Goal: Task Accomplishment & Management: Complete application form

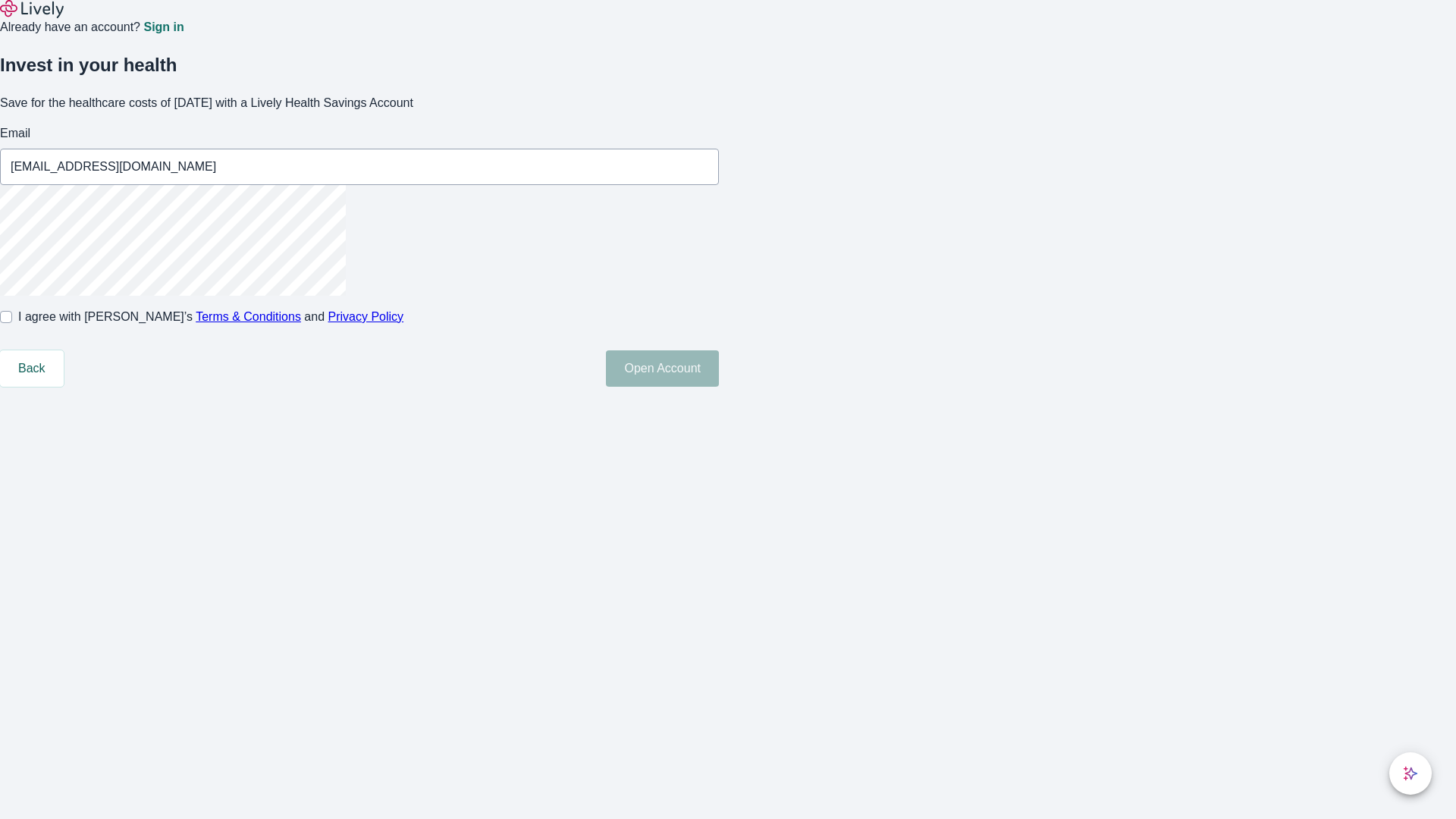
click at [12, 323] on input "I agree with Lively’s Terms & Conditions and Privacy Policy" at bounding box center [6, 317] width 12 height 12
checkbox input "true"
click at [719, 387] on button "Open Account" at bounding box center [662, 369] width 113 height 37
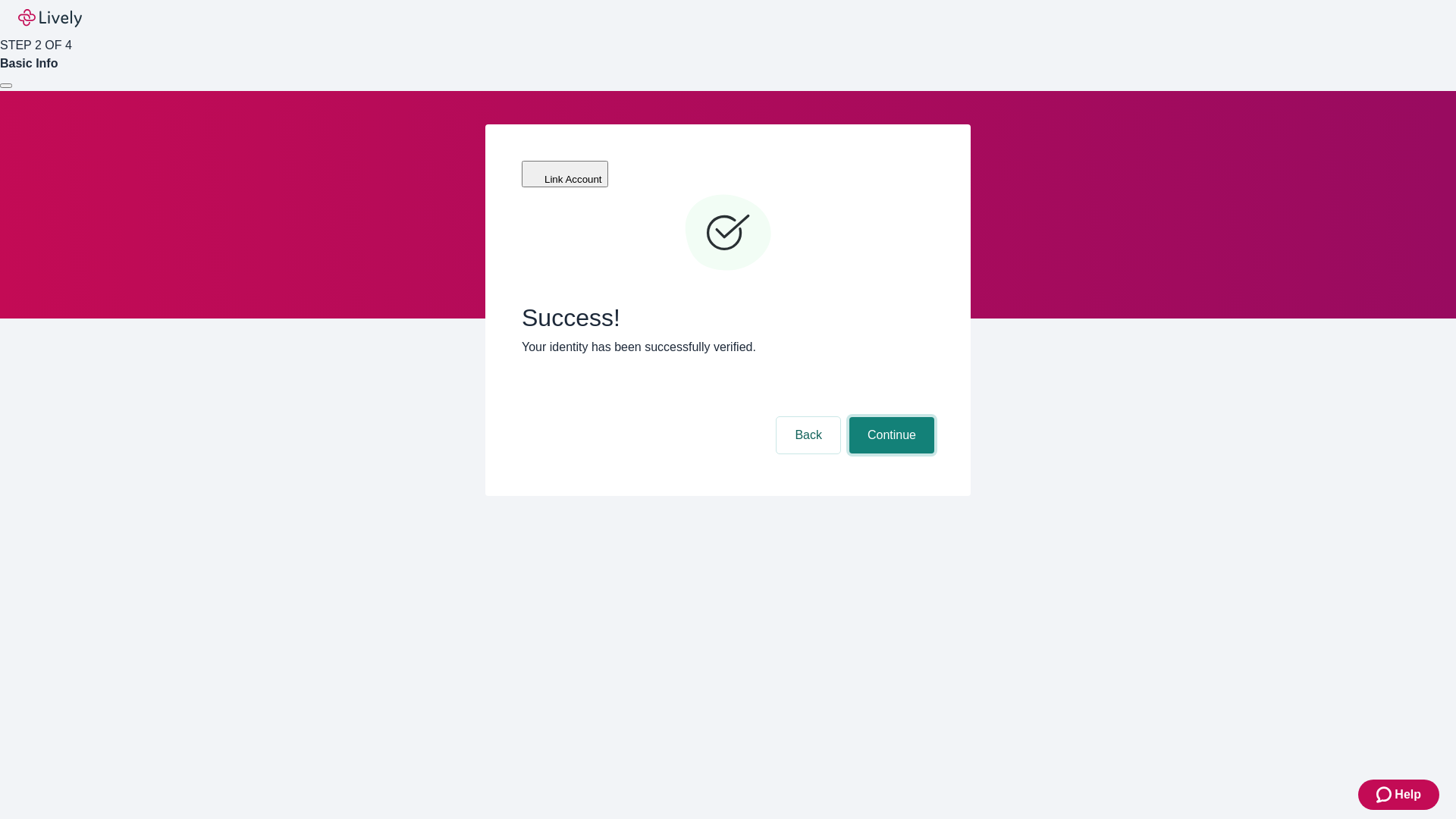
click at [890, 417] on button "Continue" at bounding box center [892, 435] width 85 height 37
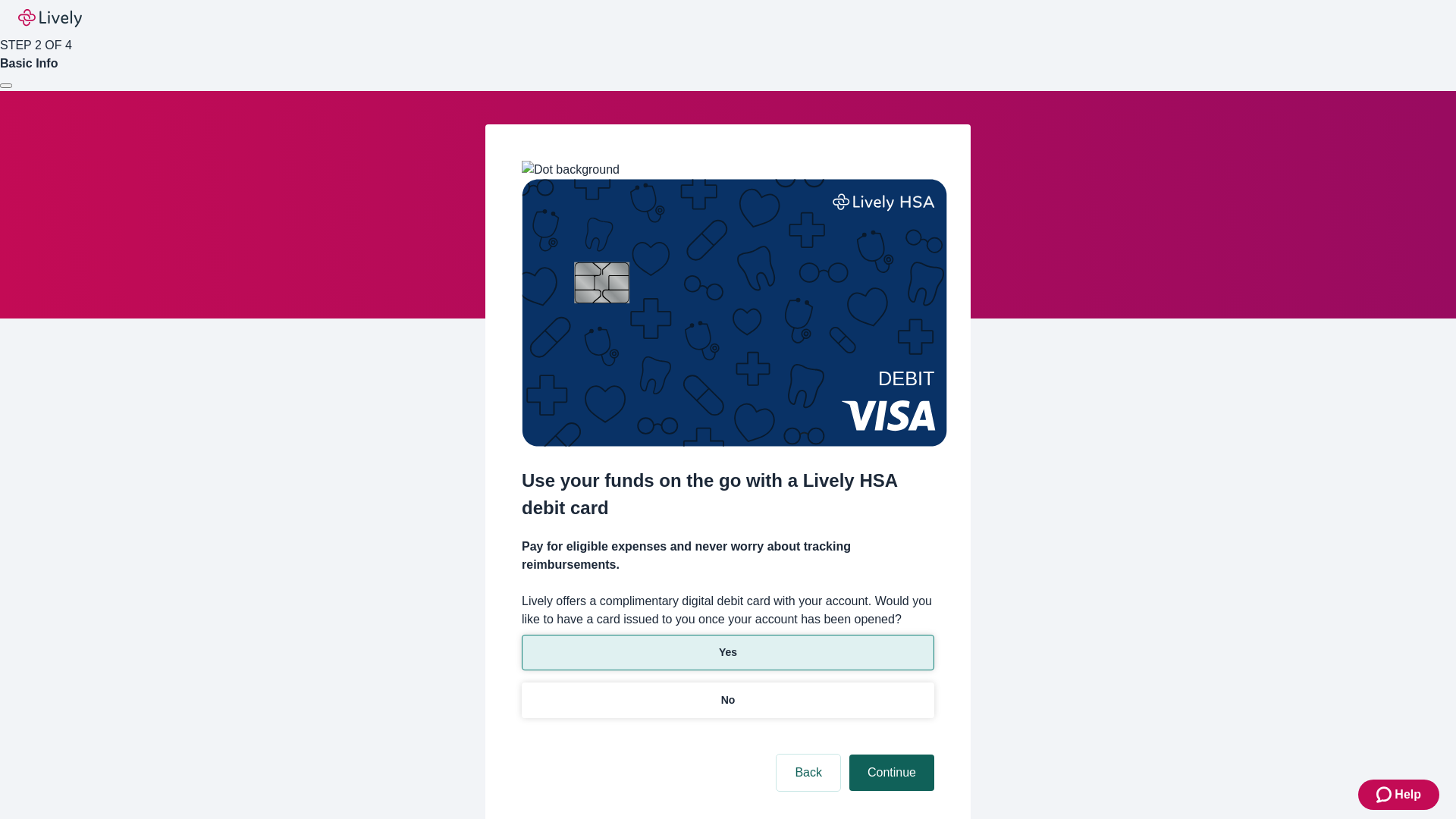
click at [728, 693] on p "No" at bounding box center [728, 701] width 15 height 16
click at [890, 755] on button "Continue" at bounding box center [892, 773] width 85 height 37
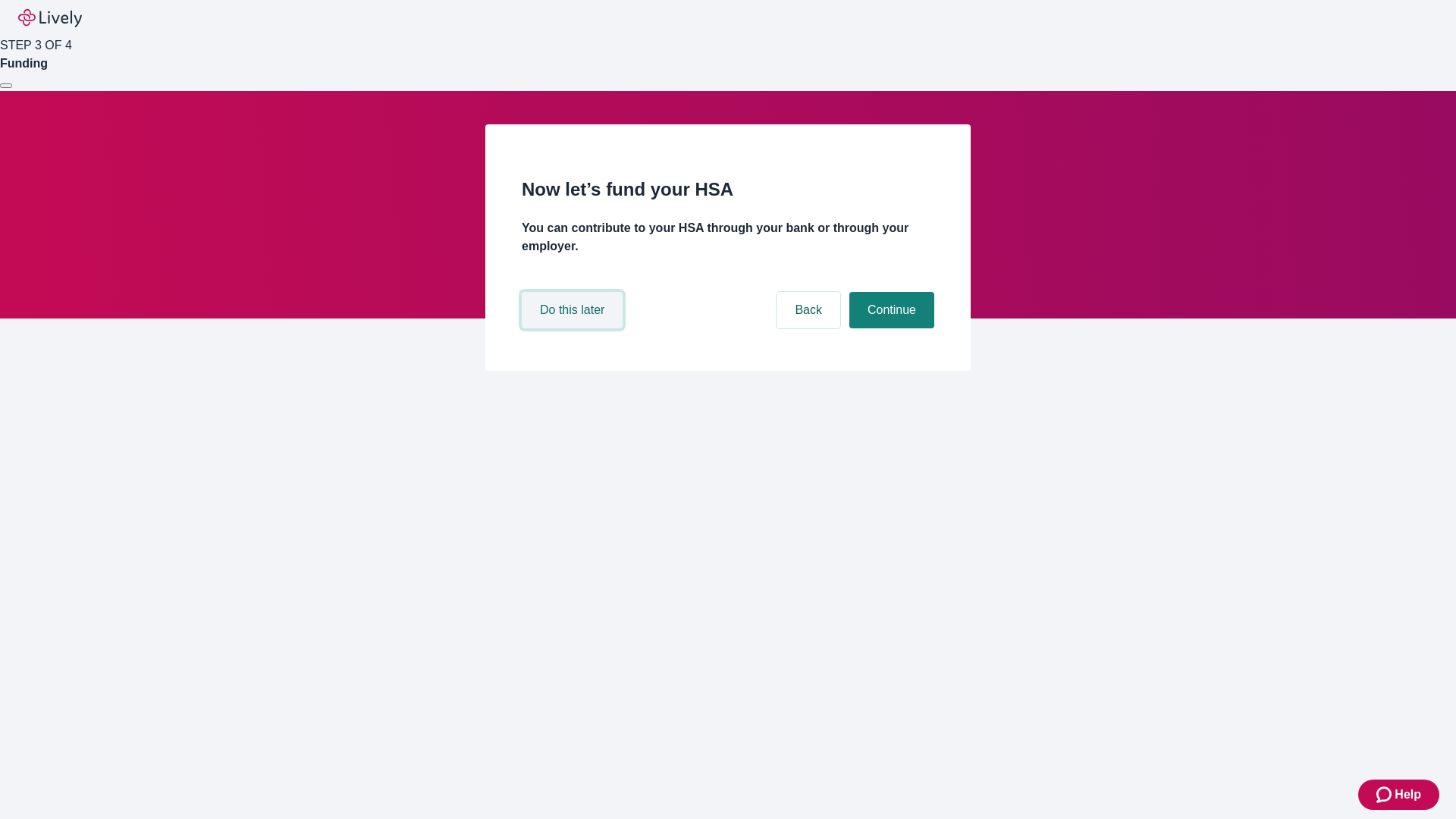
click at [574, 329] on button "Do this later" at bounding box center [573, 310] width 101 height 37
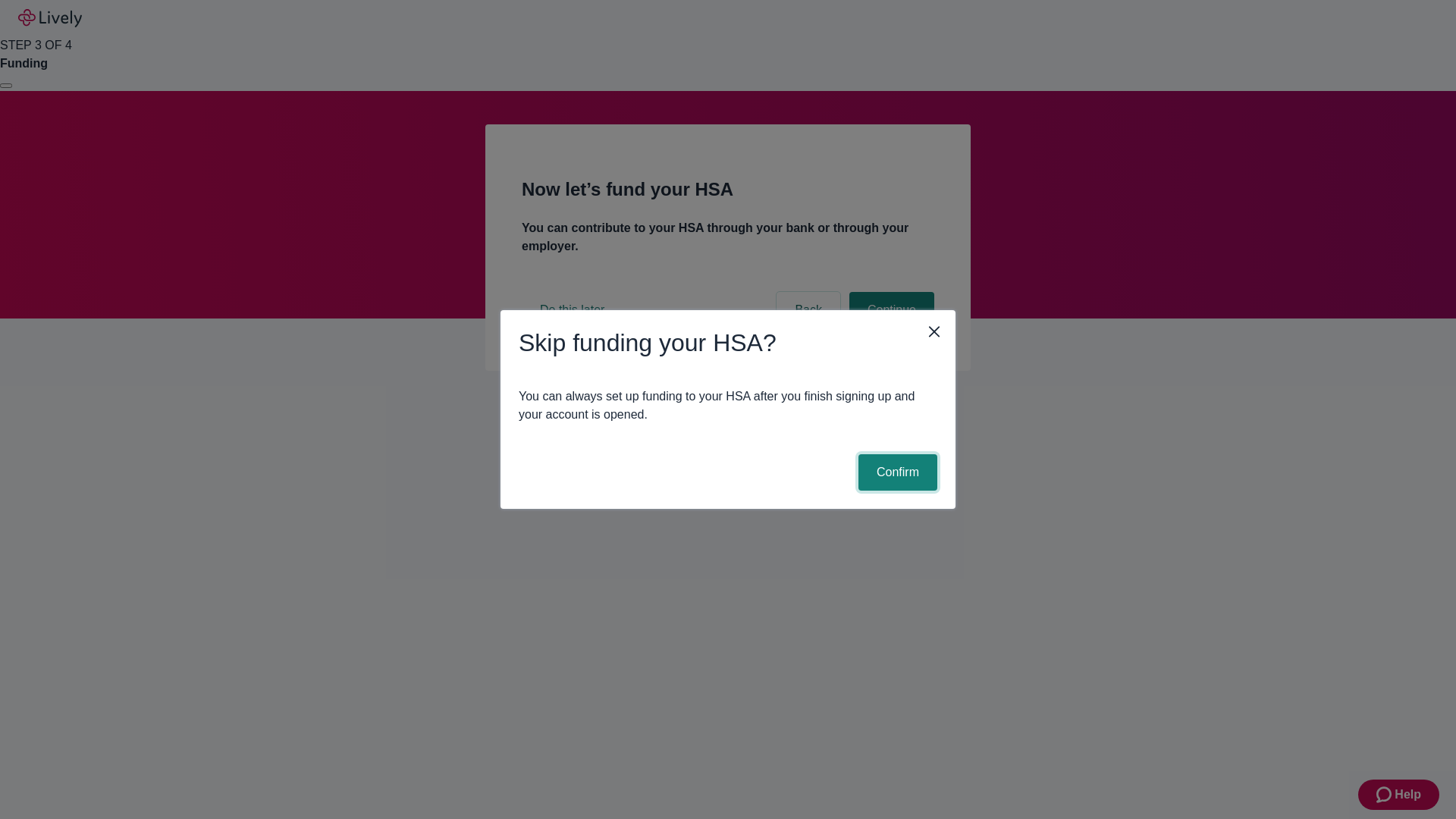
click at [896, 472] on button "Confirm" at bounding box center [898, 472] width 79 height 37
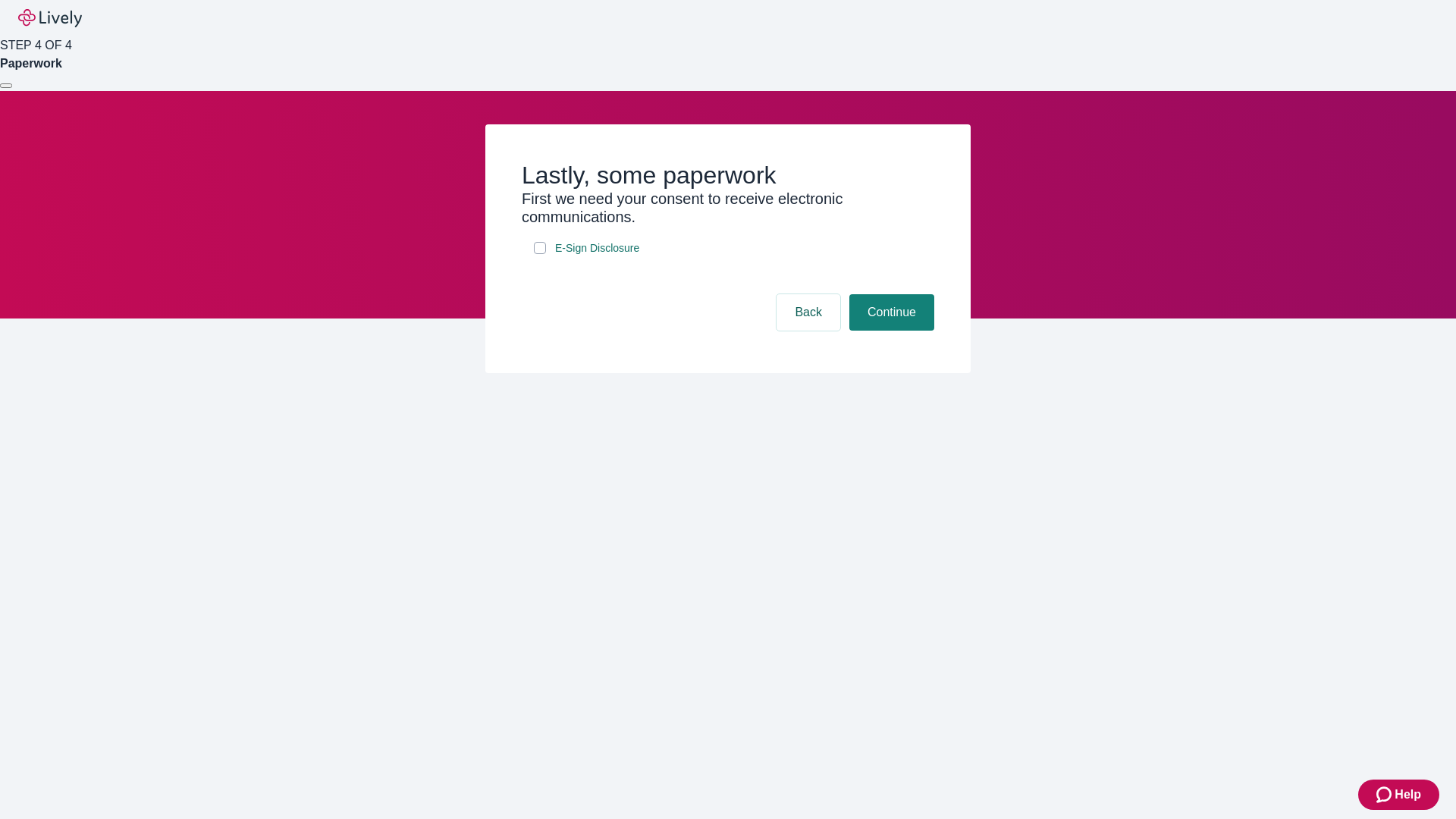
click at [540, 255] on input "E-Sign Disclosure" at bounding box center [540, 248] width 12 height 12
checkbox input "true"
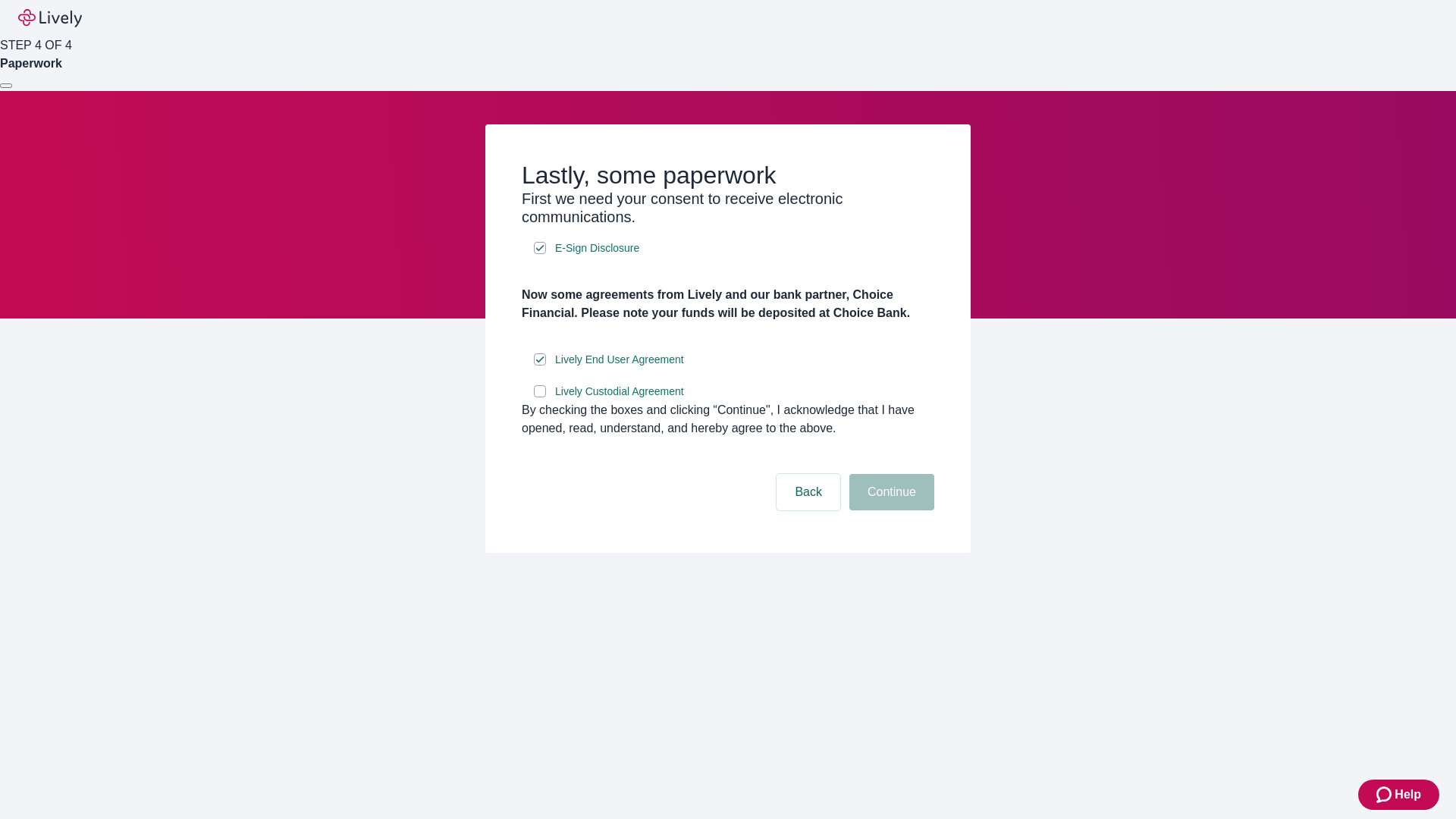
click at [540, 397] on input "Lively Custodial Agreement" at bounding box center [540, 391] width 12 height 12
checkbox input "true"
click at [890, 511] on button "Continue" at bounding box center [892, 492] width 85 height 37
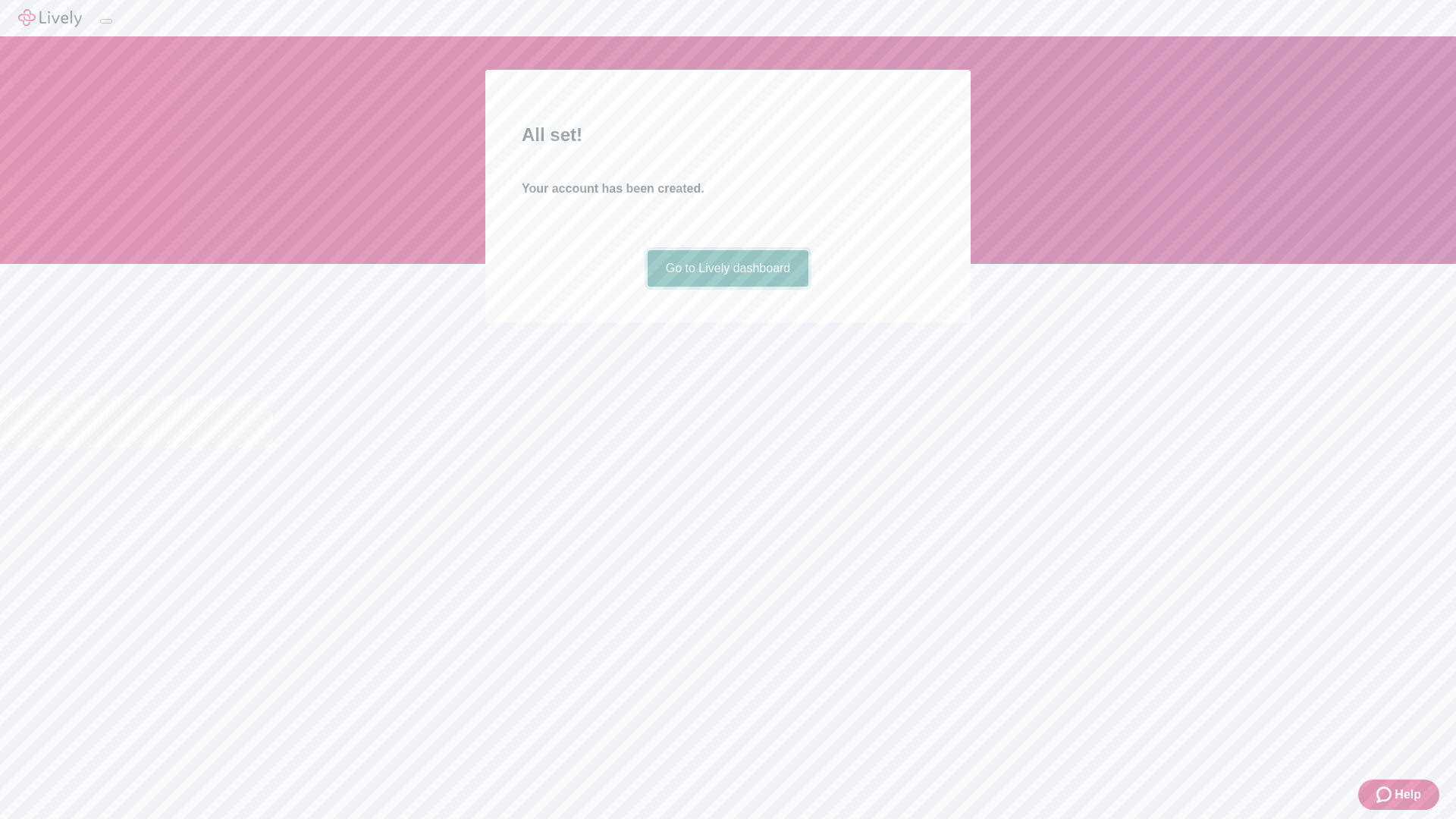
click at [728, 287] on link "Go to Lively dashboard" at bounding box center [728, 268] width 162 height 37
